Goal: Task Accomplishment & Management: Use online tool/utility

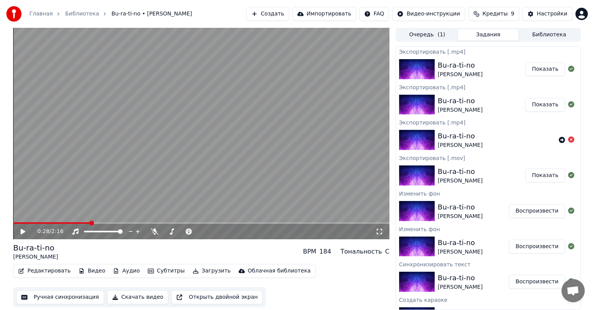
click at [39, 269] on button "Редактировать" at bounding box center [44, 271] width 59 height 11
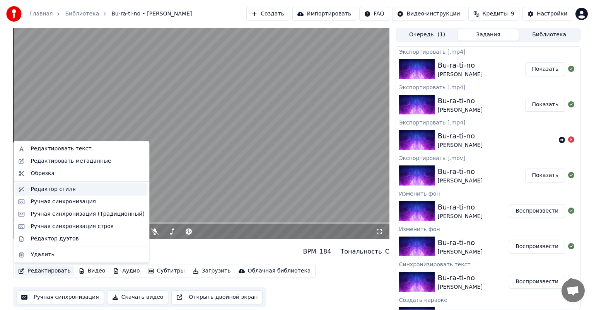
click at [57, 188] on div "Редактор стиля" at bounding box center [53, 190] width 45 height 8
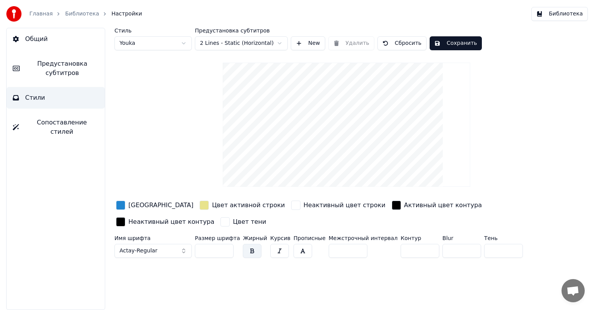
click at [226, 248] on input "**" at bounding box center [214, 251] width 39 height 14
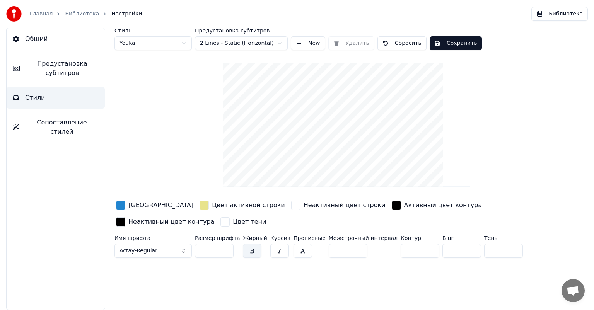
click at [226, 248] on input "**" at bounding box center [214, 251] width 39 height 14
type input "**"
click at [226, 248] on input "**" at bounding box center [214, 251] width 39 height 14
click at [459, 45] on button "Сохранить" at bounding box center [456, 43] width 52 height 14
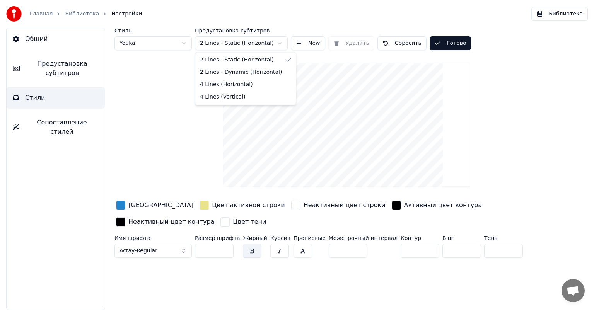
click at [274, 44] on html "Главная Библиотека Настройки Библиотека Общий Предустановка субтитров Стили Соп…" at bounding box center [297, 155] width 594 height 310
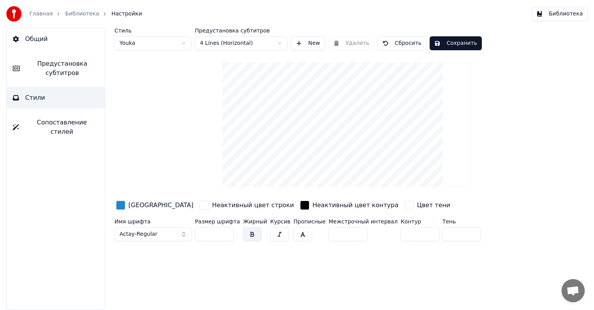
click at [446, 44] on button "Сохранить" at bounding box center [456, 43] width 52 height 14
click at [549, 17] on button "Библиотека" at bounding box center [559, 14] width 56 height 14
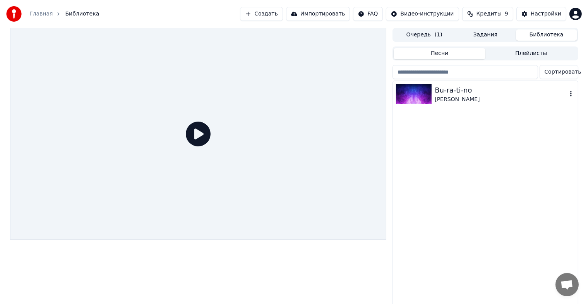
click at [425, 99] on img at bounding box center [414, 94] width 36 height 20
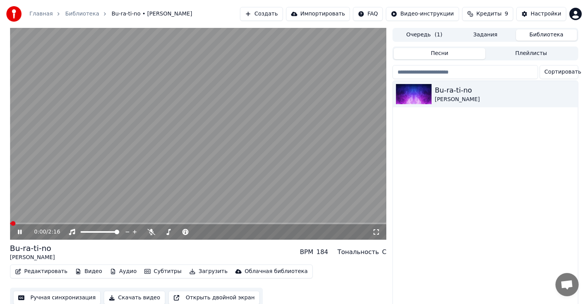
click at [54, 225] on div "0:00 / 2:16" at bounding box center [198, 231] width 376 height 15
click at [49, 222] on video at bounding box center [198, 134] width 376 height 212
click at [52, 222] on video at bounding box center [198, 134] width 376 height 212
click at [54, 223] on span at bounding box center [198, 223] width 376 height 2
click at [70, 223] on span at bounding box center [198, 223] width 376 height 2
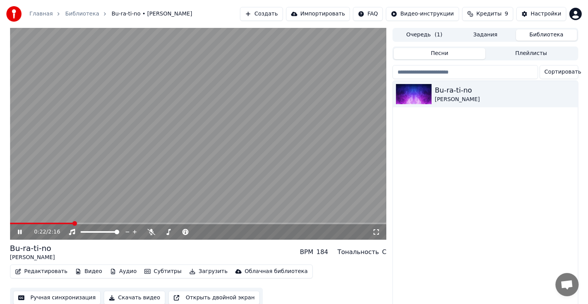
click at [23, 233] on icon at bounding box center [25, 232] width 18 height 6
click at [274, 15] on button "Создать" at bounding box center [261, 14] width 43 height 14
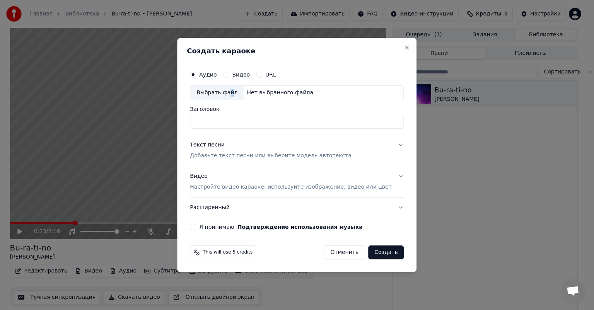
click at [238, 88] on div "Выбрать файл" at bounding box center [216, 93] width 53 height 14
type input "**********"
click at [243, 91] on div "Выбрать файл" at bounding box center [216, 93] width 53 height 14
click at [404, 49] on button "Close" at bounding box center [407, 47] width 6 height 6
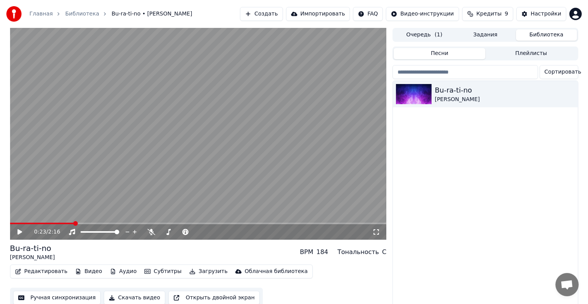
click at [30, 271] on button "Редактировать" at bounding box center [41, 271] width 59 height 11
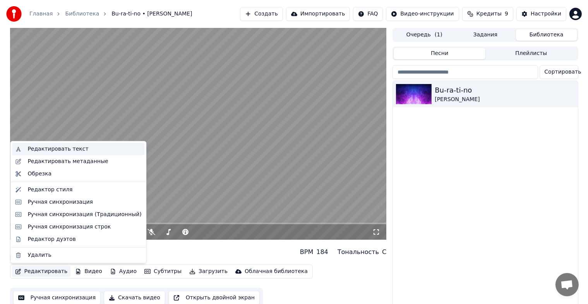
click at [77, 152] on div "Редактировать текст" at bounding box center [57, 149] width 61 height 8
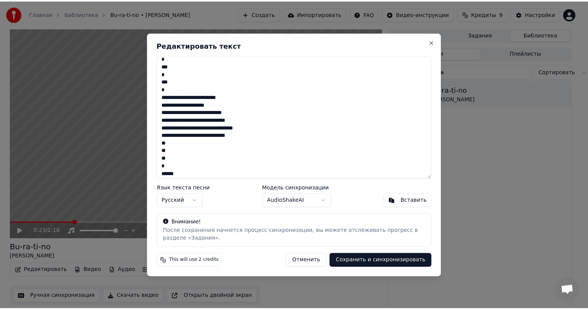
scroll to position [184, 0]
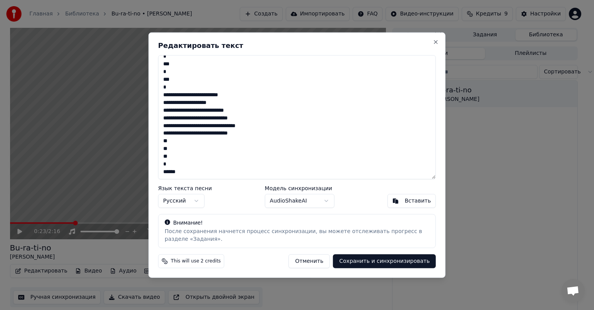
drag, startPoint x: 162, startPoint y: 63, endPoint x: 227, endPoint y: 171, distance: 126.2
click at [227, 171] on textarea "**********" at bounding box center [297, 117] width 278 height 124
click at [375, 260] on button "Сохранить и синхронизировать" at bounding box center [384, 261] width 103 height 14
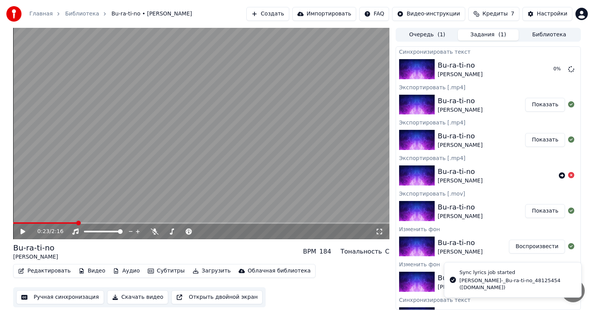
click at [80, 220] on video at bounding box center [201, 134] width 376 height 212
click at [79, 222] on span at bounding box center [79, 223] width 5 height 5
click at [70, 223] on span at bounding box center [45, 223] width 64 height 2
click at [26, 228] on div "0:22 / 2:16" at bounding box center [201, 232] width 370 height 8
click at [21, 231] on icon at bounding box center [23, 231] width 4 height 5
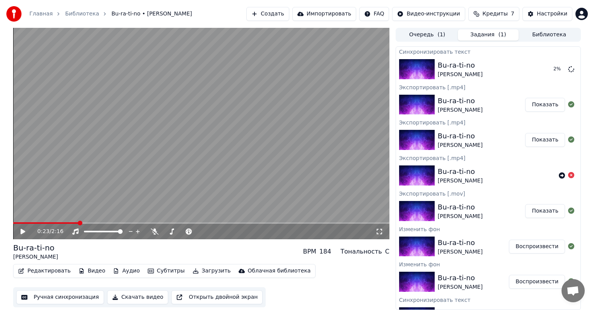
click at [288, 12] on button "Создать" at bounding box center [267, 14] width 43 height 14
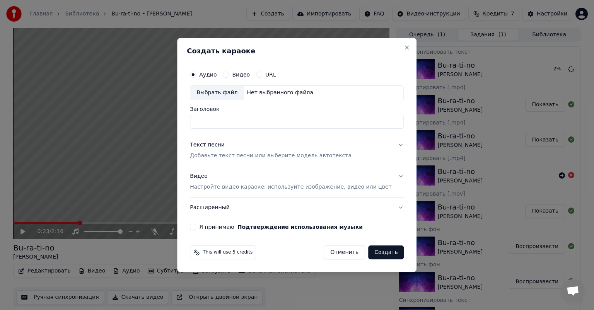
click at [237, 210] on button "Расширенный" at bounding box center [297, 208] width 214 height 20
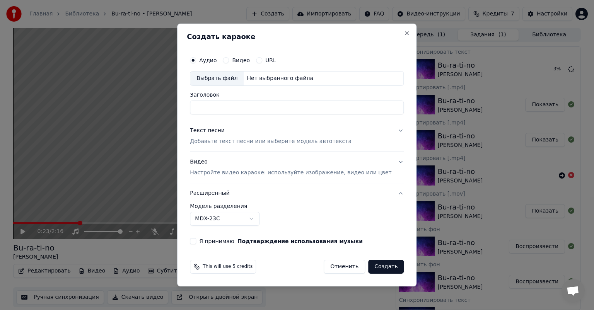
click at [293, 203] on label "Модель разделения" at bounding box center [297, 205] width 214 height 5
click at [284, 109] on input "Заголовок" at bounding box center [297, 108] width 214 height 14
click at [329, 267] on button "Отменить" at bounding box center [344, 267] width 41 height 14
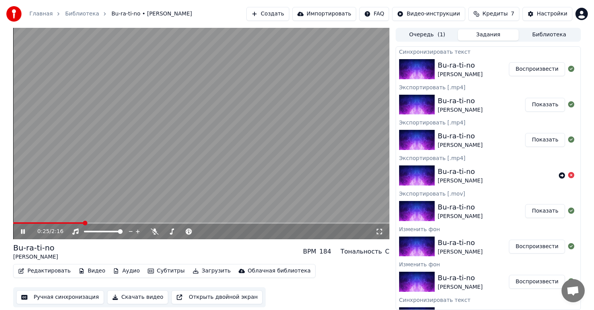
click at [536, 68] on button "Воспроизвести" at bounding box center [537, 69] width 56 height 14
click at [46, 223] on span at bounding box center [201, 223] width 376 height 2
click at [59, 221] on video at bounding box center [201, 134] width 376 height 212
click at [72, 221] on video at bounding box center [201, 134] width 376 height 212
click at [72, 223] on span at bounding box center [201, 223] width 376 height 2
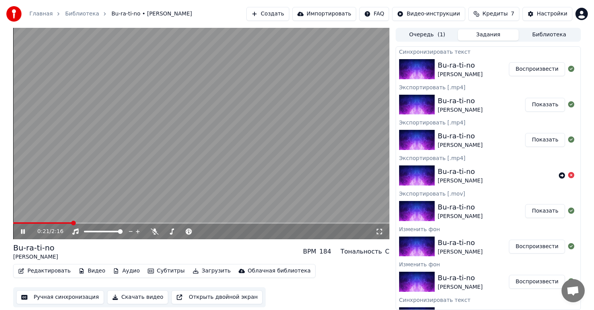
click at [80, 223] on span at bounding box center [201, 223] width 376 height 2
click at [104, 167] on video at bounding box center [201, 134] width 376 height 212
click at [36, 272] on button "Редактировать" at bounding box center [44, 271] width 59 height 11
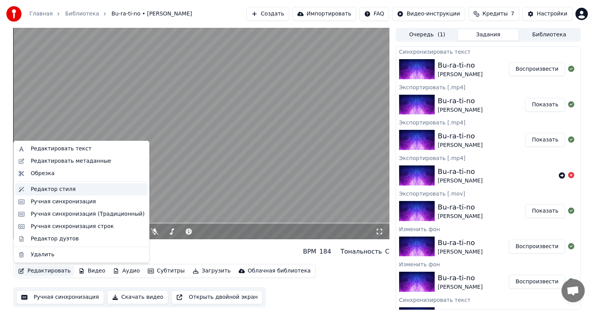
click at [71, 188] on div "Редактор стиля" at bounding box center [88, 190] width 114 height 8
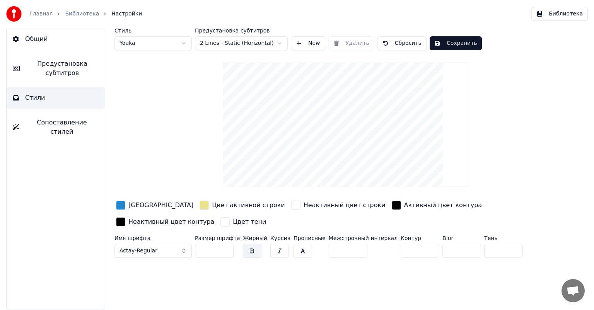
click at [227, 43] on html "Главная Библиотека Настройки Библиотека Общий Предустановка субтитров Стили Соп…" at bounding box center [297, 155] width 594 height 310
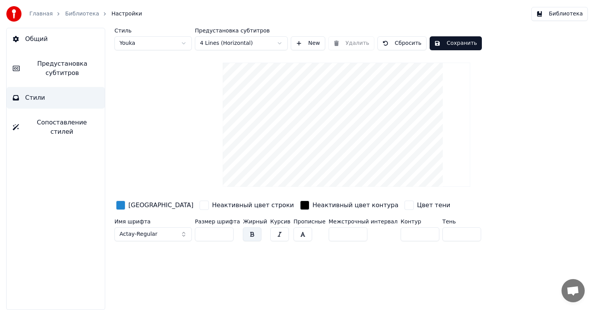
click at [215, 89] on div "Стиль Youka Предустановка субтитров 4 Lines (Horizontal) New Удалить Сбросить С…" at bounding box center [346, 136] width 464 height 217
click at [188, 38] on html "Главная Библиотека Настройки Библиотека Общий Предустановка субтитров Стили Соп…" at bounding box center [297, 155] width 594 height 310
click at [174, 43] on html "Главная Библиотека Настройки Библиотека Общий Предустановка субтитров Стили Соп…" at bounding box center [297, 155] width 594 height 310
click at [432, 44] on button "Сохранить" at bounding box center [456, 43] width 52 height 14
click at [548, 18] on button "Библиотека" at bounding box center [559, 14] width 56 height 14
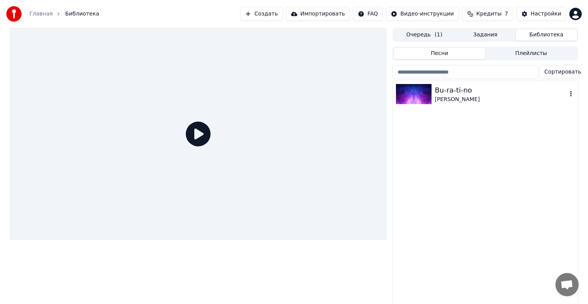
click at [452, 85] on div "Bu-ra-ti-no" at bounding box center [500, 90] width 132 height 11
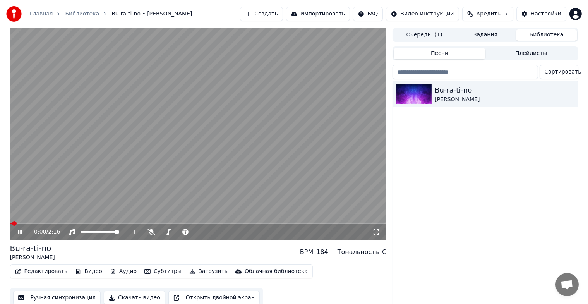
click at [49, 222] on video at bounding box center [198, 134] width 376 height 212
click at [49, 222] on span at bounding box center [198, 223] width 376 height 2
click at [61, 223] on span at bounding box center [198, 223] width 376 height 2
click at [68, 223] on span at bounding box center [198, 223] width 376 height 2
click at [74, 223] on span at bounding box center [198, 223] width 376 height 2
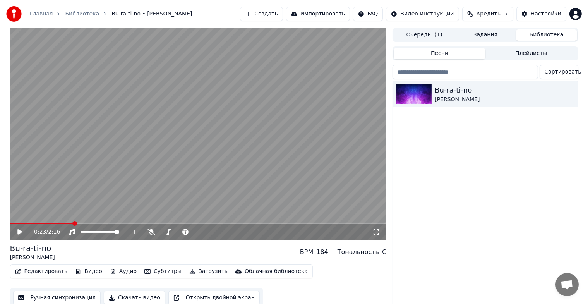
click at [80, 224] on span at bounding box center [198, 223] width 376 height 2
click at [85, 224] on span at bounding box center [82, 223] width 5 height 5
click at [91, 224] on div "0:27 / 2:16" at bounding box center [198, 231] width 376 height 15
click at [49, 271] on button "Редактировать" at bounding box center [41, 271] width 59 height 11
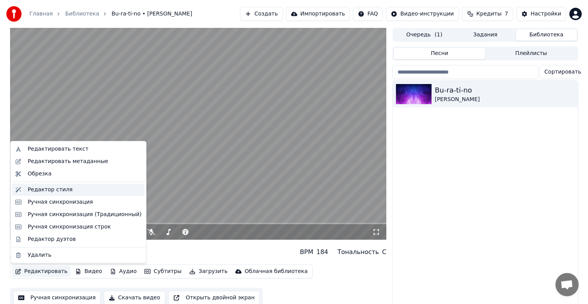
click at [62, 192] on div "Редактор стиля" at bounding box center [49, 190] width 45 height 8
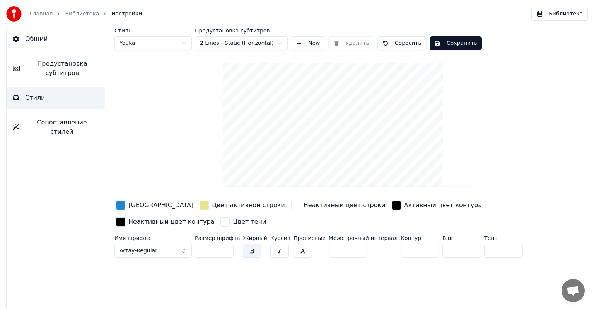
click at [226, 251] on input "**" at bounding box center [214, 251] width 39 height 14
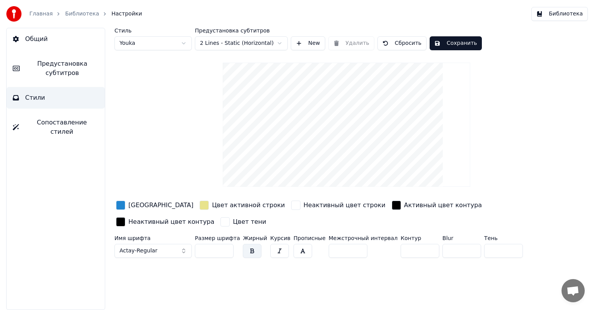
click at [226, 251] on input "**" at bounding box center [214, 251] width 39 height 14
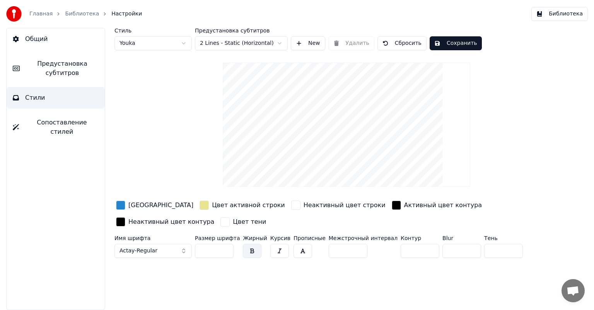
click at [226, 251] on input "**" at bounding box center [214, 251] width 39 height 14
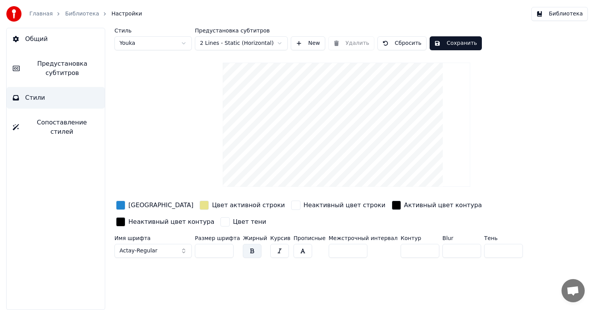
click at [226, 251] on input "**" at bounding box center [214, 251] width 39 height 14
type input "**"
click at [227, 247] on input "**" at bounding box center [214, 251] width 39 height 14
click at [443, 39] on button "Сохранить" at bounding box center [456, 43] width 52 height 14
click at [268, 39] on html "Главная Библиотека Настройки Библиотека Общий Предустановка субтитров Стили Соп…" at bounding box center [297, 155] width 594 height 310
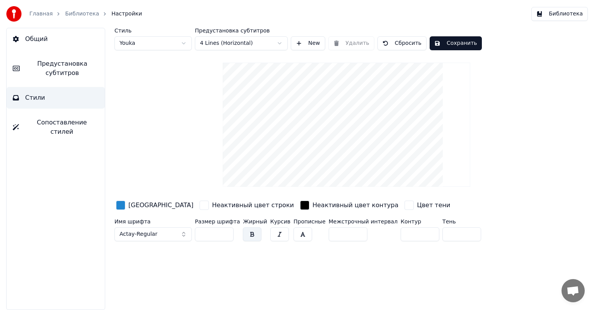
click at [212, 84] on div "Стиль Youka Предустановка субтитров 4 Lines (Horizontal) New Удалить Сбросить С…" at bounding box center [346, 136] width 464 height 217
click at [453, 42] on button "Сохранить" at bounding box center [456, 43] width 52 height 14
click at [463, 152] on div "Стиль Youka Предустановка субтитров 4 Lines (Horizontal) New Удалить Сбросить Г…" at bounding box center [346, 136] width 464 height 217
click at [557, 18] on button "Библиотека" at bounding box center [559, 14] width 56 height 14
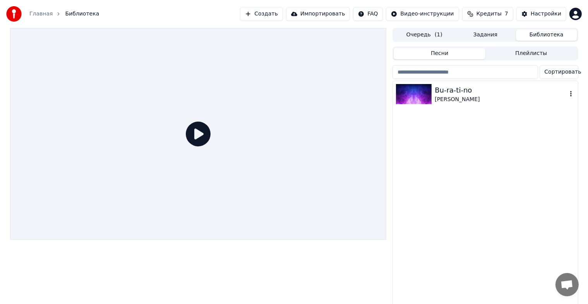
click at [436, 96] on div "[PERSON_NAME]" at bounding box center [500, 100] width 132 height 8
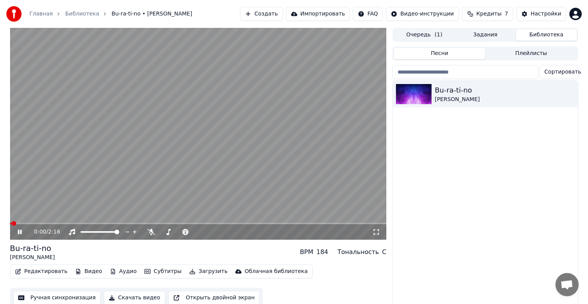
click at [109, 224] on span at bounding box center [198, 223] width 376 height 2
click at [99, 223] on span at bounding box center [61, 223] width 102 height 2
click at [87, 223] on span at bounding box center [48, 223] width 77 height 2
click at [82, 201] on video at bounding box center [198, 134] width 376 height 212
click at [62, 222] on span at bounding box center [36, 223] width 52 height 2
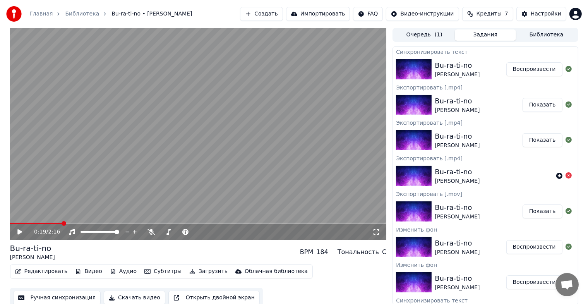
click at [474, 36] on button "Задания" at bounding box center [484, 34] width 61 height 11
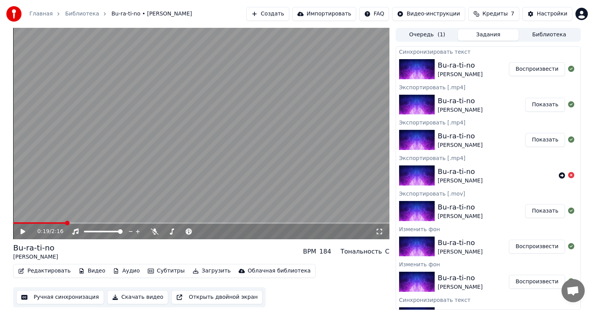
click at [514, 69] on button "Воспроизвести" at bounding box center [537, 69] width 56 height 14
click at [49, 223] on span at bounding box center [201, 223] width 376 height 2
click at [61, 223] on span at bounding box center [201, 223] width 376 height 2
click at [55, 225] on div "0:25 / 2:16" at bounding box center [201, 231] width 376 height 15
click at [54, 223] on span at bounding box center [33, 223] width 41 height 2
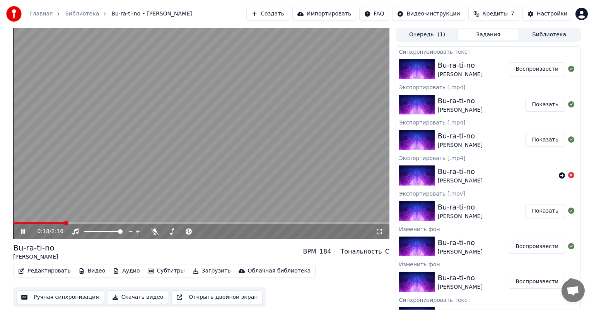
click at [45, 223] on span at bounding box center [38, 223] width 51 height 2
click at [243, 157] on video at bounding box center [201, 134] width 376 height 212
click at [454, 235] on div "Bu-ra-ti-no [PERSON_NAME] Воспроизвести" at bounding box center [488, 247] width 185 height 26
click at [513, 244] on button "Воспроизвести" at bounding box center [537, 247] width 56 height 14
click at [62, 223] on span at bounding box center [201, 223] width 376 height 2
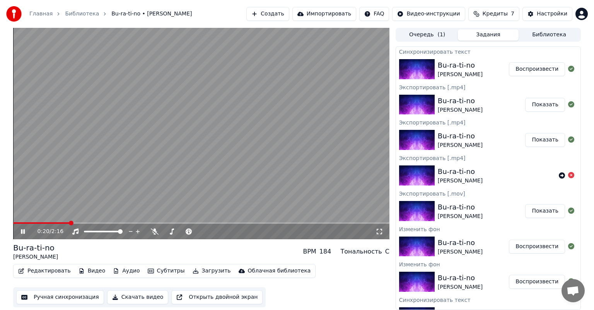
click at [62, 222] on span at bounding box center [41, 223] width 56 height 2
click at [53, 222] on span at bounding box center [33, 223] width 41 height 2
click at [43, 222] on span at bounding box center [38, 223] width 51 height 2
click at [116, 191] on video at bounding box center [201, 134] width 376 height 212
click at [525, 277] on button "Воспроизвести" at bounding box center [537, 282] width 56 height 14
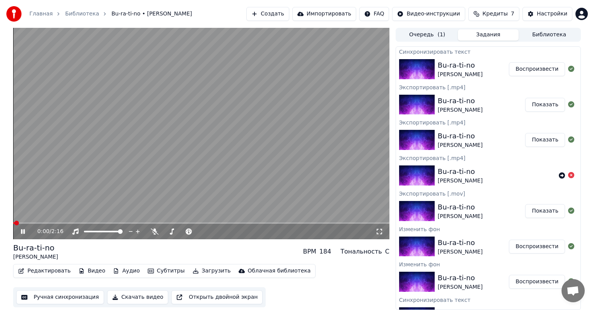
click at [30, 224] on div "0:00 / 2:16" at bounding box center [201, 231] width 376 height 15
click at [36, 223] on span at bounding box center [201, 223] width 376 height 2
click at [48, 222] on span at bounding box center [201, 223] width 376 height 2
click at [152, 149] on video at bounding box center [201, 134] width 376 height 212
click at [28, 268] on button "Редактировать" at bounding box center [44, 271] width 59 height 11
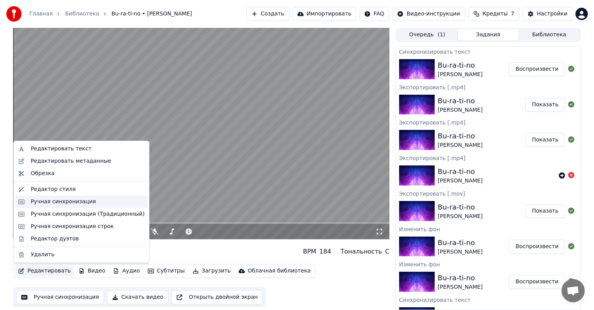
click at [65, 205] on div "Ручная синхронизация" at bounding box center [63, 202] width 65 height 8
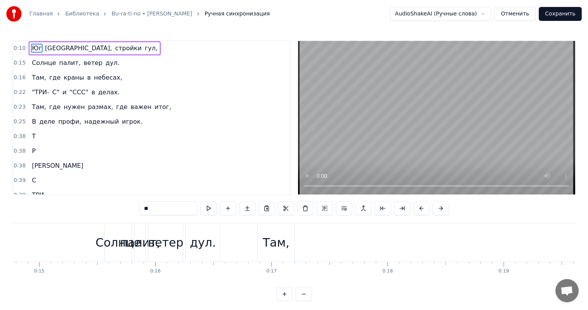
scroll to position [0, 1723]
click at [251, 239] on div "Там," at bounding box center [267, 243] width 36 height 38
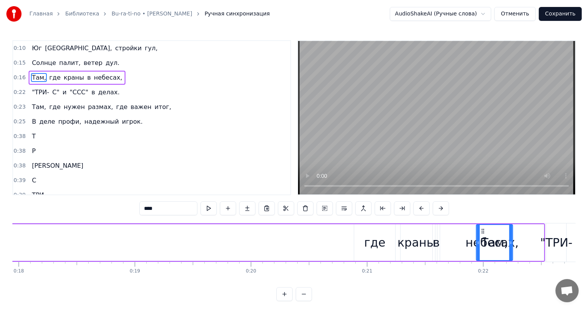
scroll to position [0, 2086]
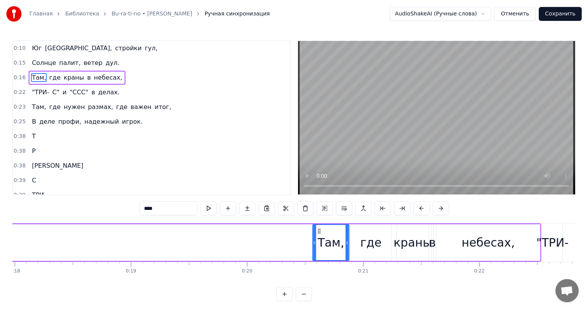
drag, startPoint x: 256, startPoint y: 229, endPoint x: 319, endPoint y: 231, distance: 63.1
click at [319, 231] on icon at bounding box center [319, 231] width 6 height 6
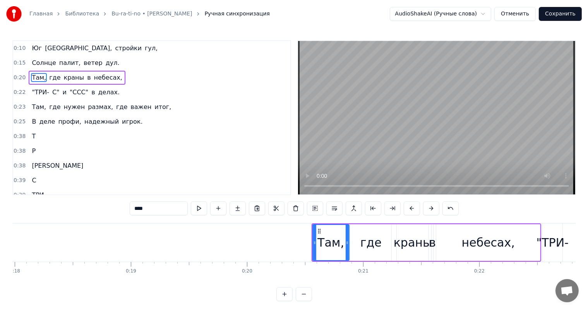
click at [409, 238] on div "краны" at bounding box center [412, 242] width 38 height 17
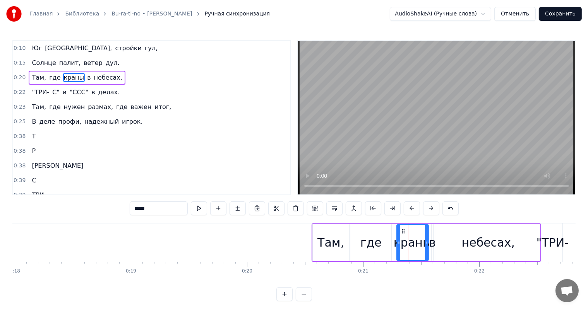
click at [432, 241] on div "в" at bounding box center [432, 242] width 7 height 17
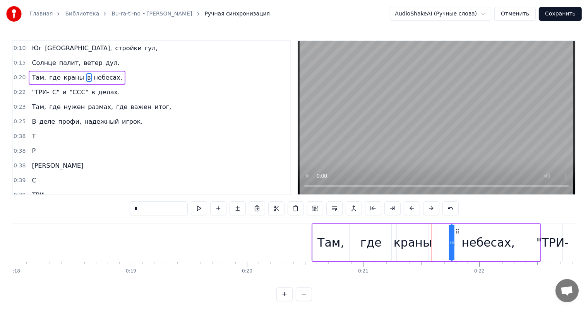
drag, startPoint x: 438, startPoint y: 229, endPoint x: 457, endPoint y: 230, distance: 19.4
click at [415, 239] on div "краны" at bounding box center [412, 242] width 38 height 17
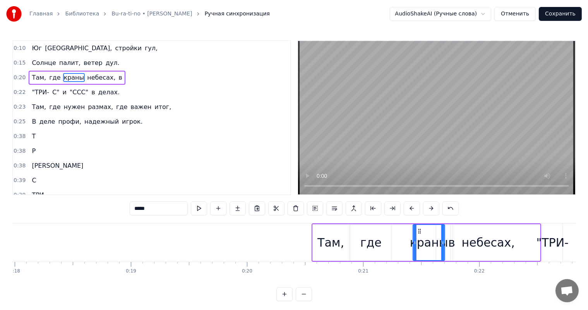
drag, startPoint x: 402, startPoint y: 229, endPoint x: 421, endPoint y: 231, distance: 18.6
click at [421, 231] on icon at bounding box center [419, 231] width 6 height 6
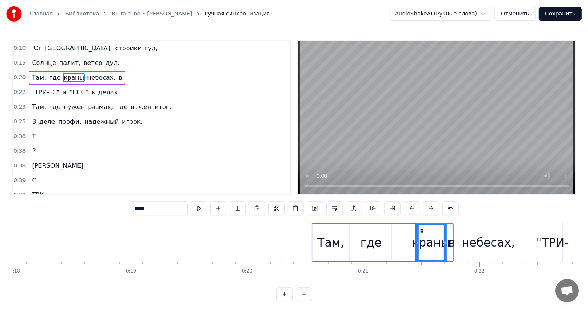
click at [374, 242] on div "где" at bounding box center [370, 242] width 21 height 17
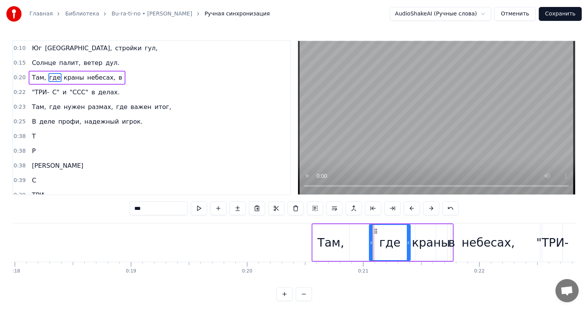
drag, startPoint x: 354, startPoint y: 231, endPoint x: 375, endPoint y: 232, distance: 20.6
click at [375, 232] on icon at bounding box center [375, 231] width 6 height 6
click at [323, 243] on div "Там," at bounding box center [330, 242] width 27 height 17
type input "****"
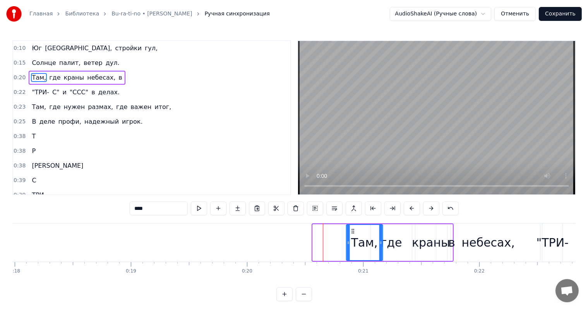
drag, startPoint x: 317, startPoint y: 230, endPoint x: 351, endPoint y: 232, distance: 34.1
click at [351, 232] on icon at bounding box center [352, 231] width 6 height 6
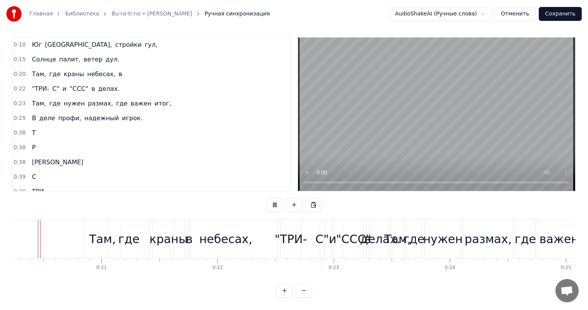
scroll to position [0, 2337]
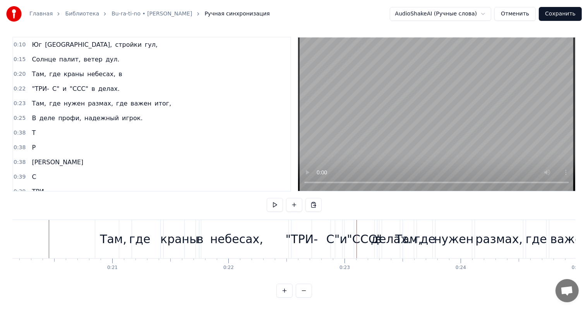
click at [236, 237] on div "небесах," at bounding box center [236, 239] width 53 height 17
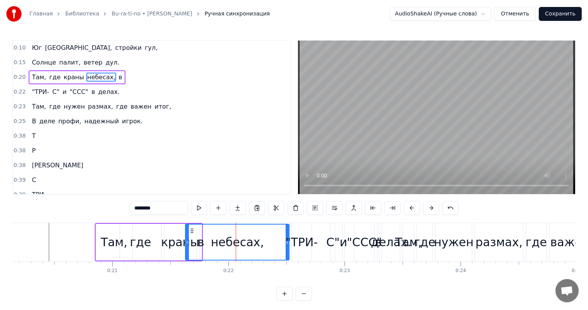
scroll to position [0, 0]
drag, startPoint x: 193, startPoint y: 230, endPoint x: 200, endPoint y: 231, distance: 6.2
click at [200, 231] on icon at bounding box center [198, 231] width 6 height 6
drag, startPoint x: 193, startPoint y: 243, endPoint x: 209, endPoint y: 243, distance: 16.2
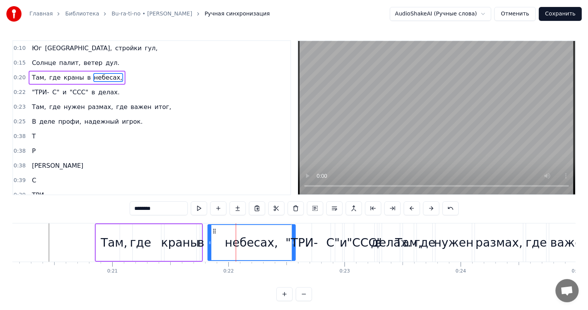
click at [267, 244] on div "небесах," at bounding box center [251, 242] width 53 height 17
drag, startPoint x: 210, startPoint y: 229, endPoint x: 201, endPoint y: 228, distance: 9.4
click at [202, 228] on div "небесах," at bounding box center [244, 242] width 87 height 35
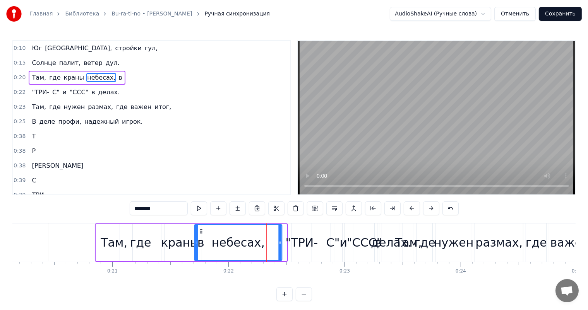
drag, startPoint x: 204, startPoint y: 230, endPoint x: 191, endPoint y: 229, distance: 13.5
click at [198, 229] on icon at bounding box center [201, 231] width 6 height 6
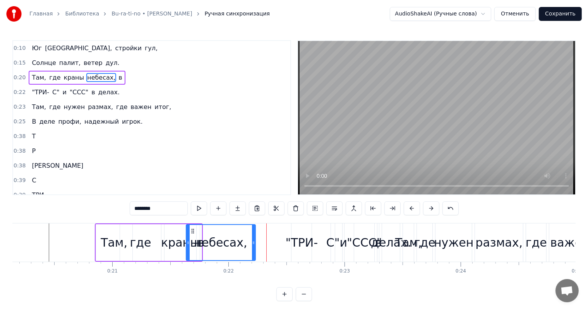
drag, startPoint x: 271, startPoint y: 241, endPoint x: 231, endPoint y: 241, distance: 39.5
click at [252, 241] on icon at bounding box center [253, 243] width 3 height 6
drag, startPoint x: 191, startPoint y: 229, endPoint x: 212, endPoint y: 230, distance: 20.9
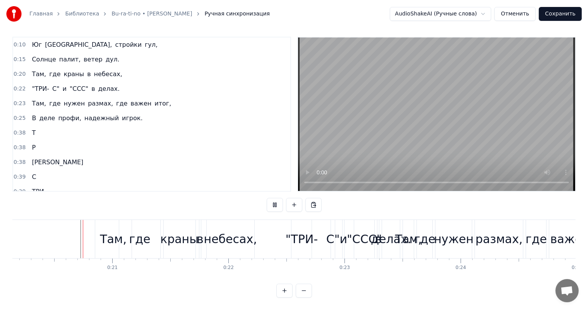
scroll to position [10, 0]
click at [302, 232] on div ""ТРИ-" at bounding box center [301, 239] width 32 height 17
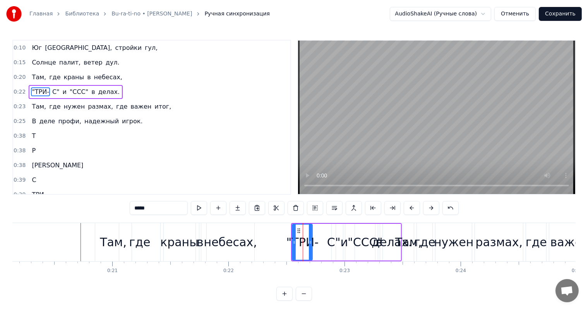
scroll to position [0, 0]
click at [318, 237] on div ""ТРИ- С" и "ССС" в делах." at bounding box center [346, 243] width 111 height 38
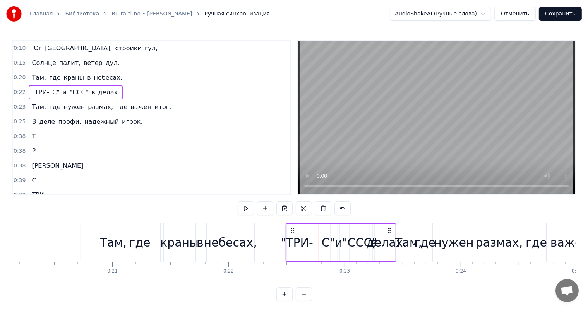
drag, startPoint x: 395, startPoint y: 229, endPoint x: 389, endPoint y: 229, distance: 5.8
click at [389, 229] on icon at bounding box center [389, 230] width 6 height 6
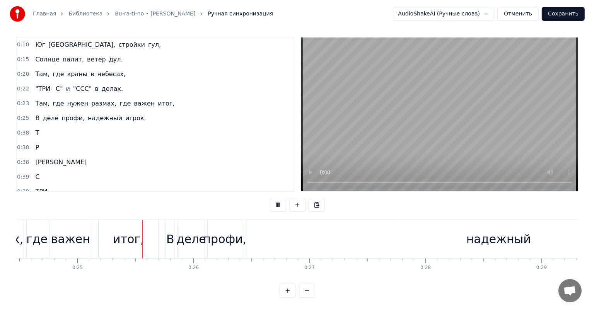
scroll to position [0, 2841]
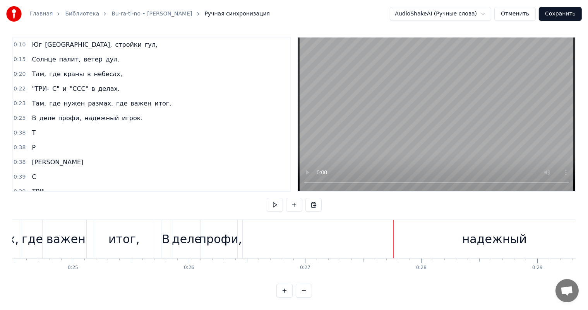
click at [472, 14] on html "Главная Библиотека Bu-ra-ti-no • [PERSON_NAME] Ручная синхронизация AudioShakeA…" at bounding box center [294, 154] width 588 height 314
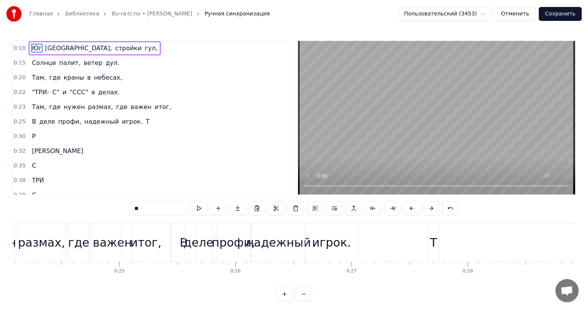
scroll to position [0, 2812]
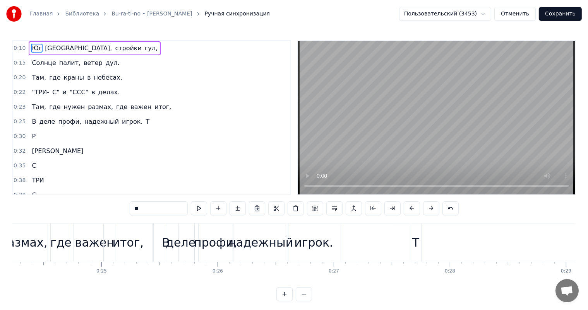
click at [154, 236] on div "В" at bounding box center [166, 243] width 25 height 38
type input "*"
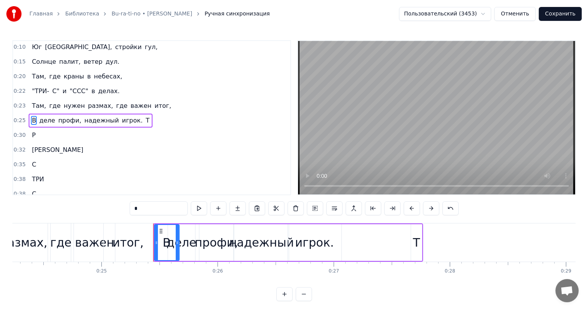
scroll to position [10, 0]
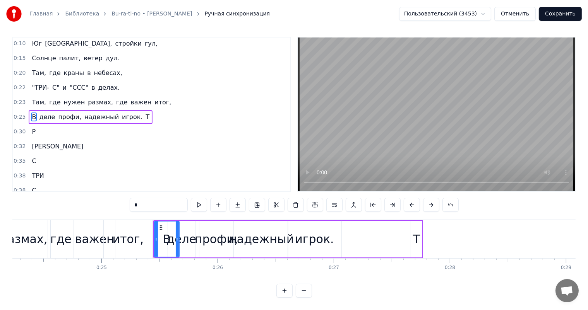
click at [554, 15] on button "Сохранить" at bounding box center [559, 14] width 43 height 14
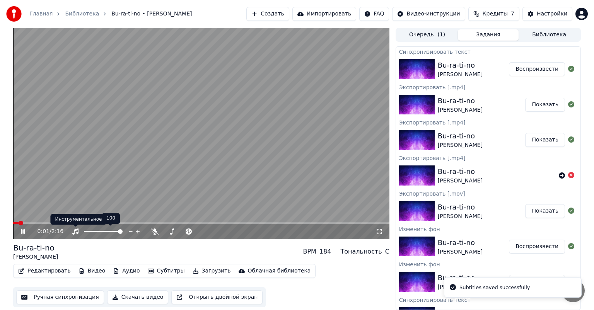
click at [45, 221] on video at bounding box center [201, 134] width 376 height 212
click at [47, 223] on span at bounding box center [201, 223] width 376 height 2
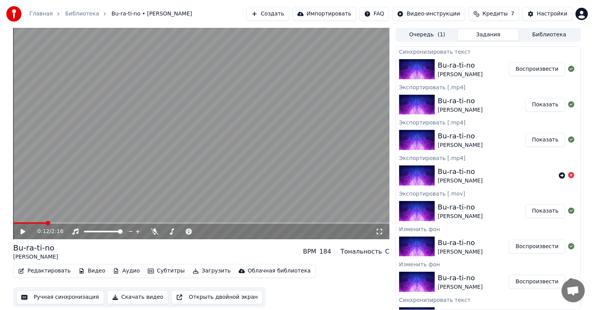
click at [62, 223] on span at bounding box center [201, 223] width 376 height 2
